Goal: Information Seeking & Learning: Learn about a topic

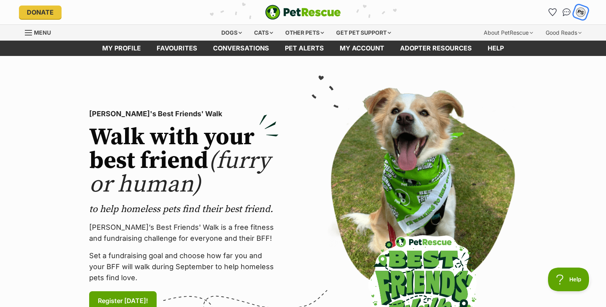
click at [580, 11] on div "PS" at bounding box center [581, 12] width 10 height 10
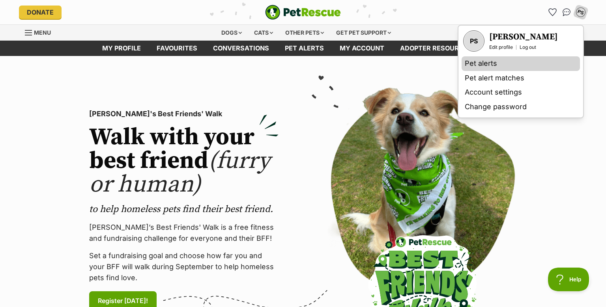
click at [475, 64] on link "Pet alerts" at bounding box center [521, 63] width 118 height 15
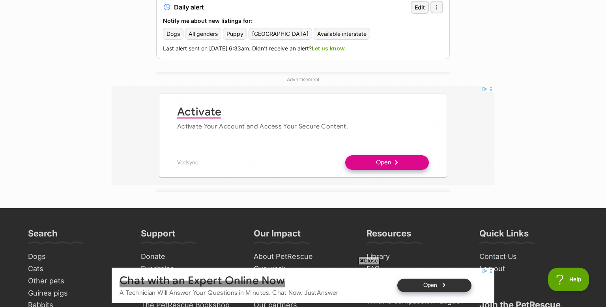
scroll to position [83, 0]
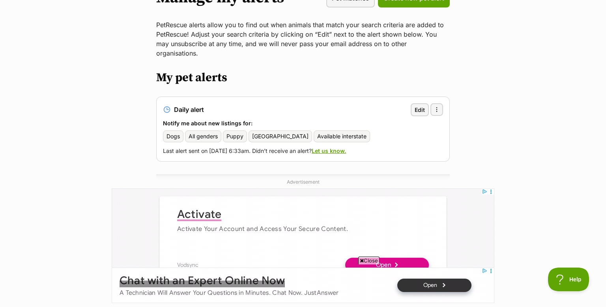
click at [443, 97] on div "Daily alert Edit More options More options Delete alert Notify me about new lis…" at bounding box center [302, 129] width 293 height 65
click at [437, 107] on span "button" at bounding box center [437, 110] width 6 height 6
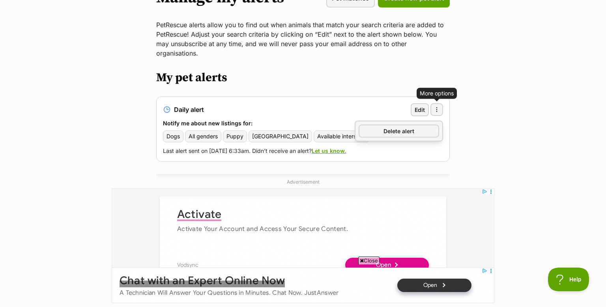
click at [283, 97] on div "Daily alert Edit More options More options Delete alert Notify me about new lis…" at bounding box center [302, 129] width 293 height 65
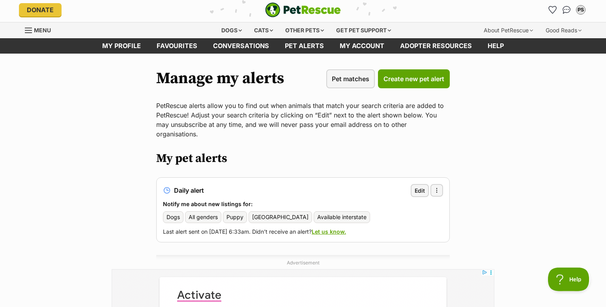
scroll to position [0, 0]
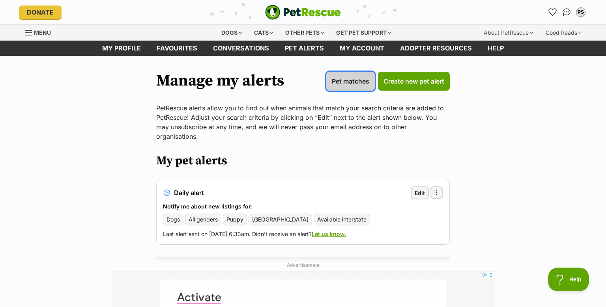
click at [345, 81] on span "Pet matches" at bounding box center [350, 81] width 37 height 9
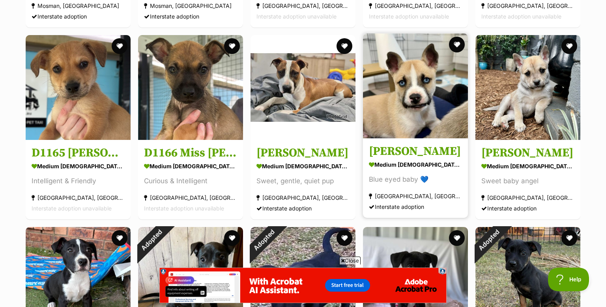
click at [403, 103] on img at bounding box center [415, 86] width 105 height 105
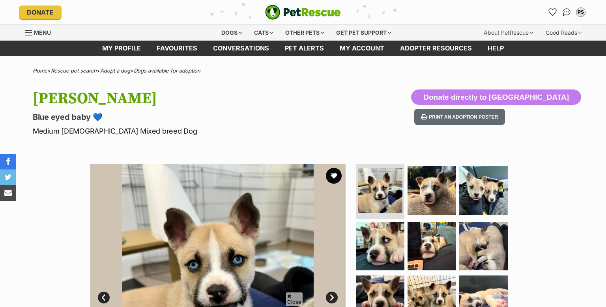
scroll to position [125, 0]
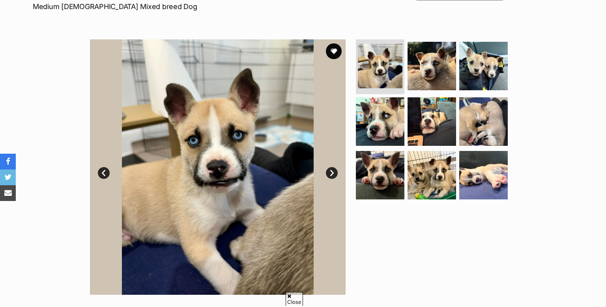
click at [214, 122] on img at bounding box center [218, 167] width 256 height 256
click at [331, 173] on link "Next" at bounding box center [332, 173] width 12 height 12
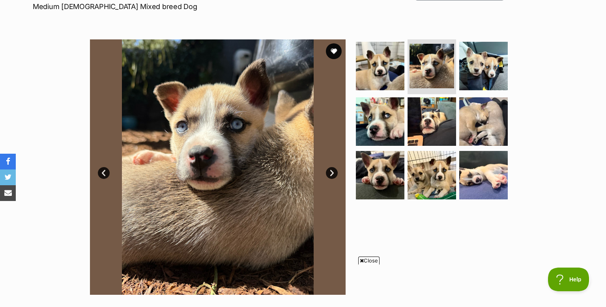
click at [331, 173] on link "Next" at bounding box center [332, 173] width 12 height 12
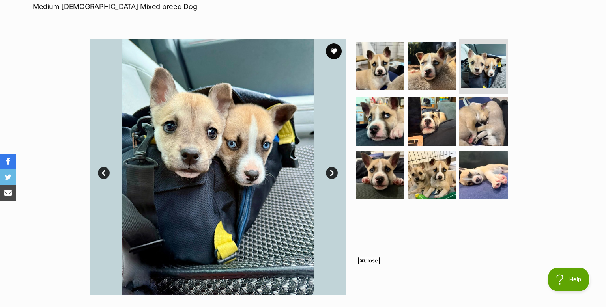
click at [331, 173] on link "Next" at bounding box center [332, 173] width 12 height 12
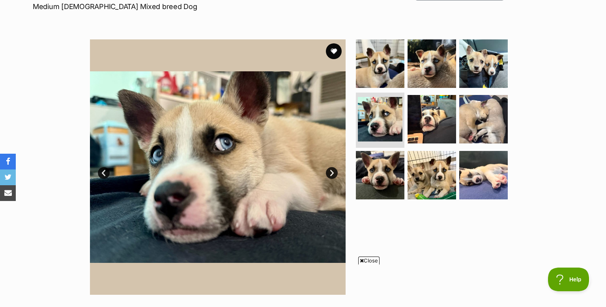
click at [331, 173] on link "Next" at bounding box center [332, 173] width 12 height 12
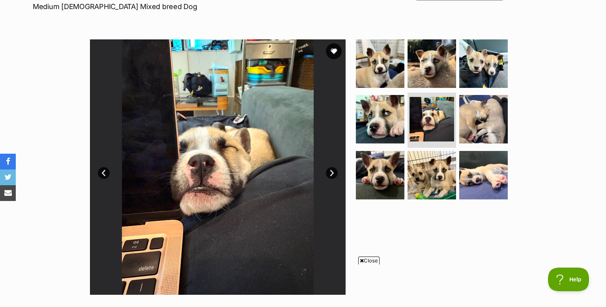
click at [331, 173] on link "Next" at bounding box center [332, 173] width 12 height 12
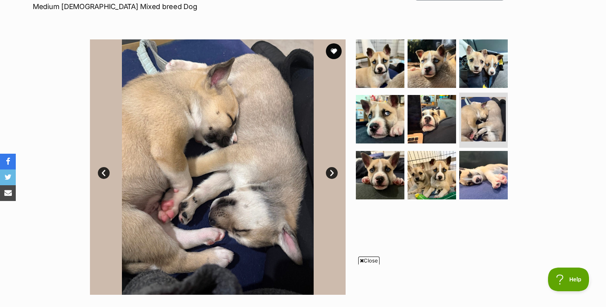
click at [331, 173] on link "Next" at bounding box center [332, 173] width 12 height 12
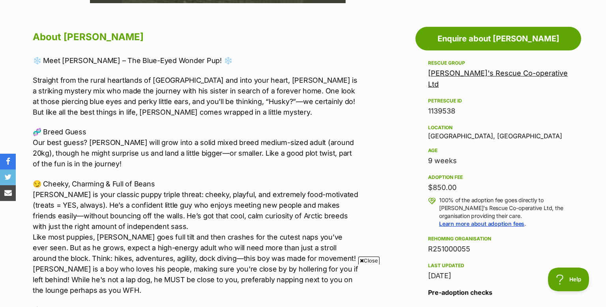
scroll to position [375, 0]
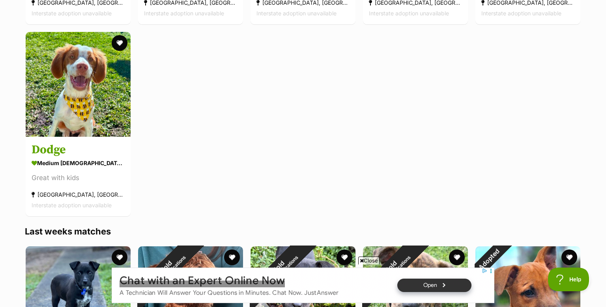
scroll to position [3332, 0]
